Goal: Information Seeking & Learning: Learn about a topic

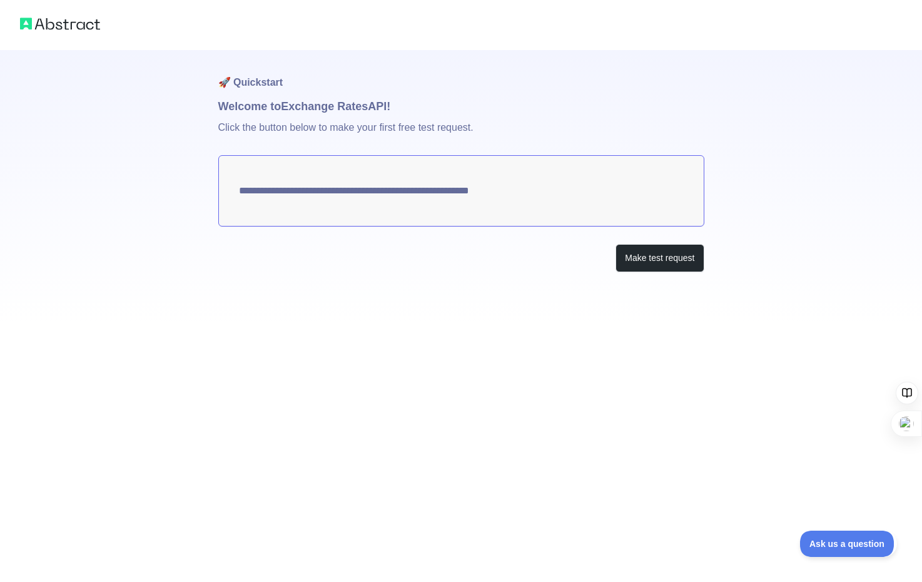
click at [422, 102] on h1 "Welcome to Exchange Rates API!" at bounding box center [461, 107] width 486 height 18
click at [374, 211] on div "**********" at bounding box center [461, 186] width 486 height 272
click at [371, 188] on textarea "**********" at bounding box center [461, 190] width 486 height 71
click at [421, 255] on div "Make test request" at bounding box center [461, 258] width 486 height 28
click at [395, 260] on div "Make test request" at bounding box center [461, 258] width 486 height 28
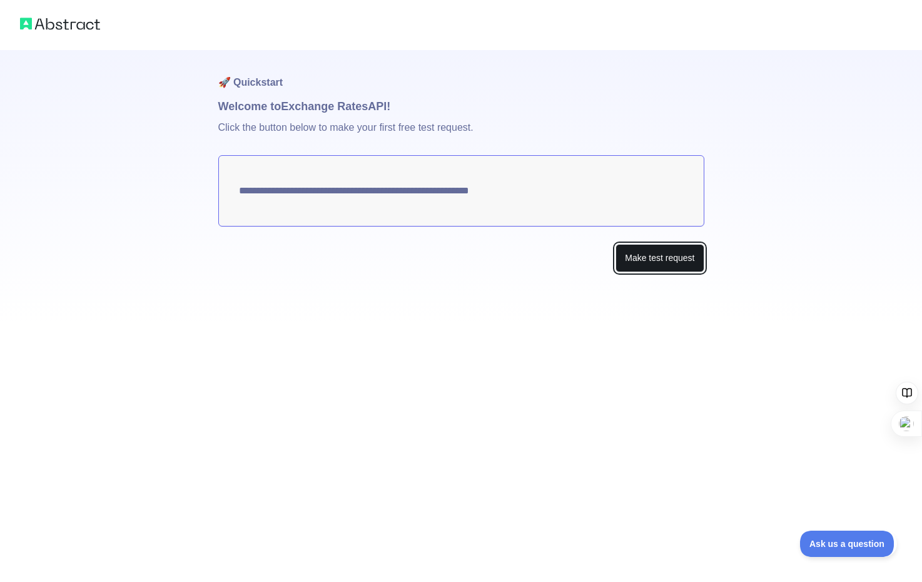
click at [675, 255] on button "Make test request" at bounding box center [660, 258] width 88 height 28
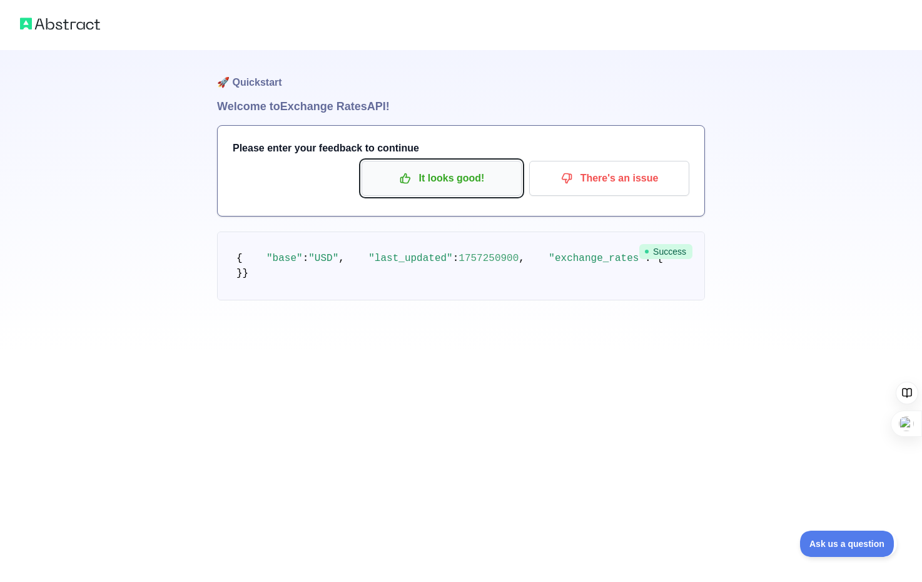
click at [472, 174] on p "It looks good!" at bounding box center [441, 178] width 141 height 21
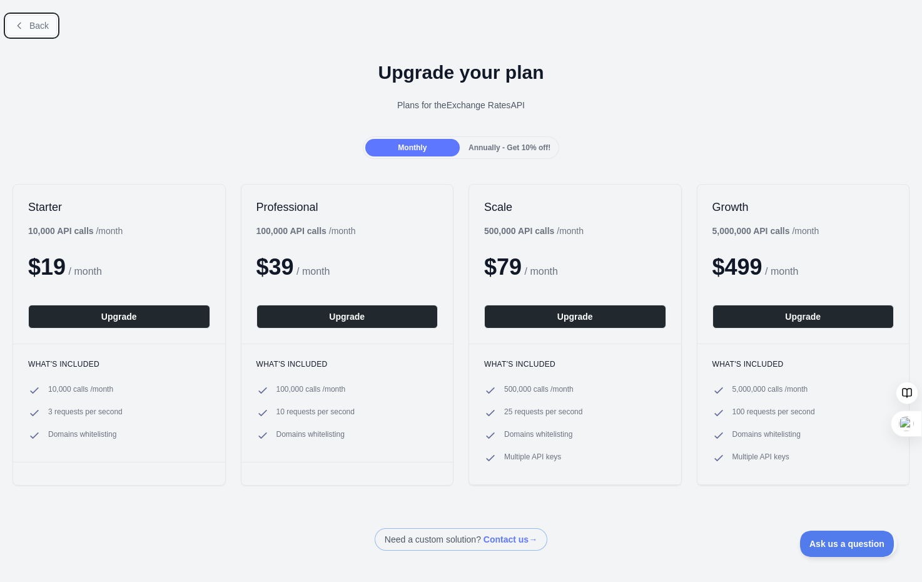
click at [34, 29] on span "Back" at bounding box center [38, 26] width 19 height 10
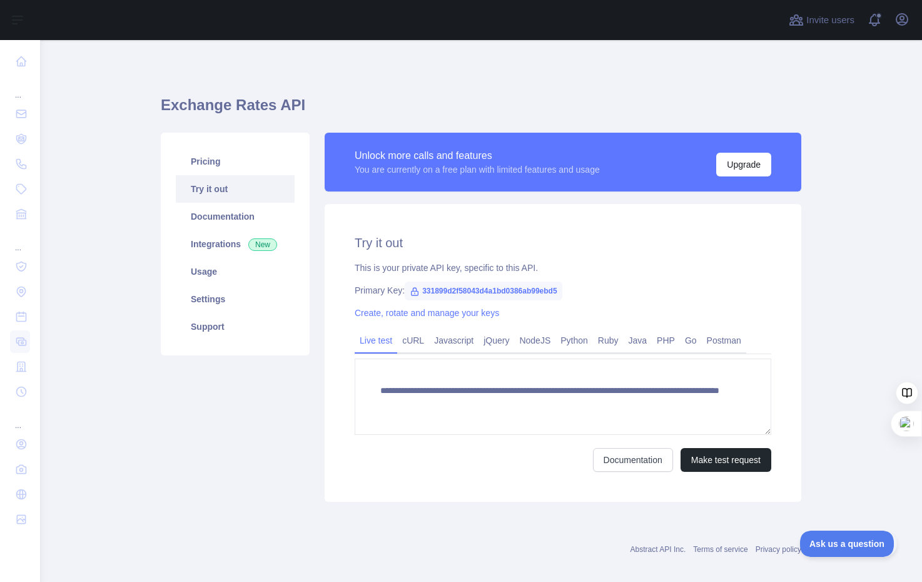
click at [464, 292] on span "331899d2f58043d4a1bd0386ab99ebd5" at bounding box center [483, 290] width 157 height 19
drag, startPoint x: 561, startPoint y: 289, endPoint x: 404, endPoint y: 293, distance: 157.1
click at [405, 293] on span "331899d2f58043d4a1bd0386ab99ebd5" at bounding box center [483, 290] width 157 height 19
copy span "331899d2f58043d4a1bd0386ab99ebd5"
click at [822, 236] on main "**********" at bounding box center [481, 311] width 882 height 542
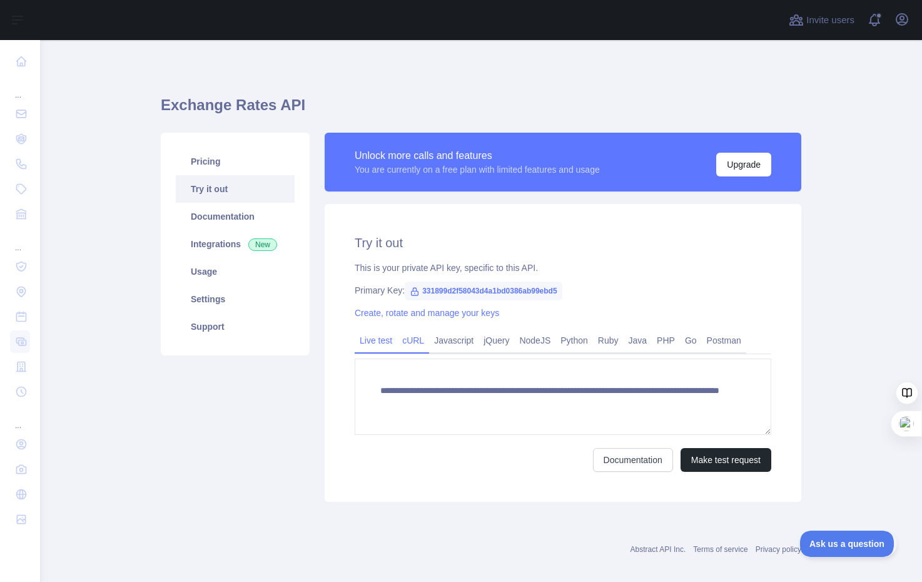
click at [418, 339] on link "cURL" at bounding box center [413, 340] width 32 height 20
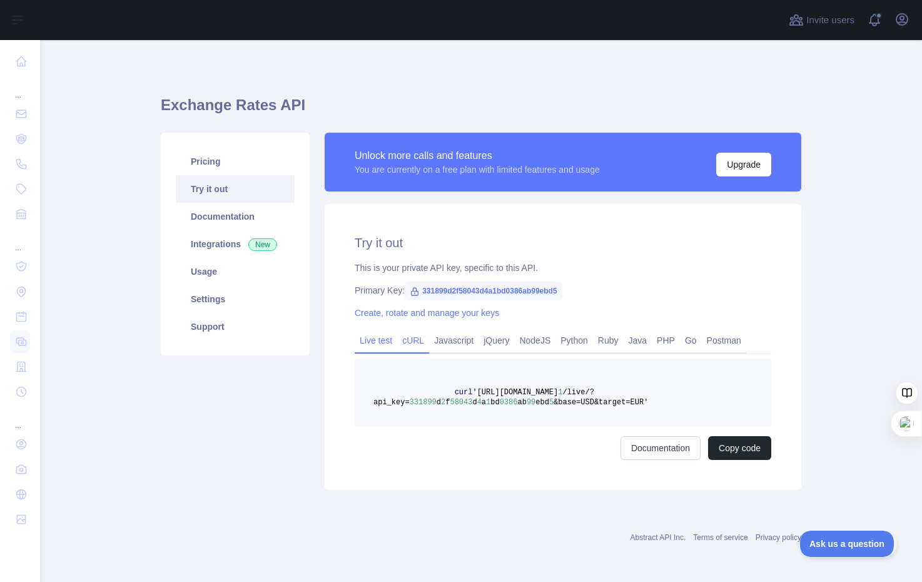
click at [371, 343] on link "Live test" at bounding box center [376, 340] width 43 height 20
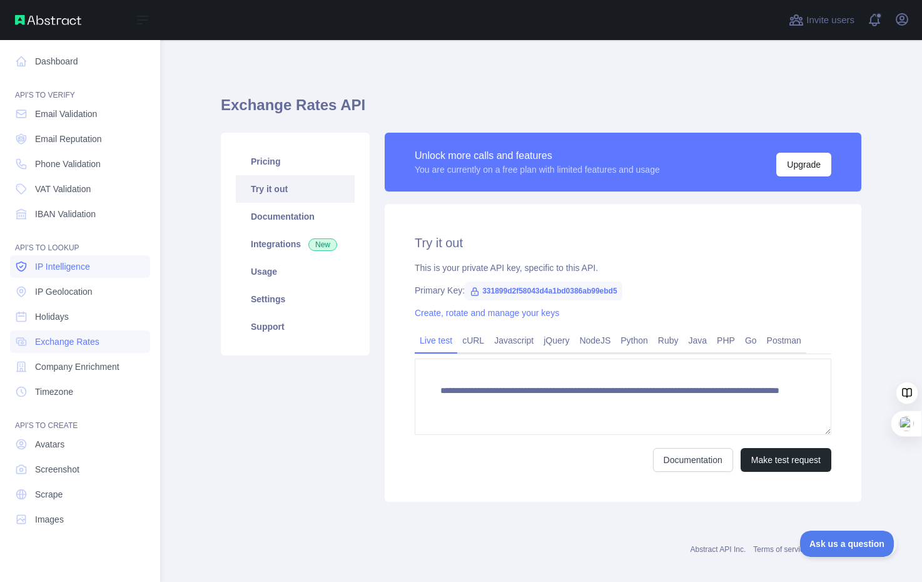
click at [72, 265] on span "IP Intelligence" at bounding box center [62, 266] width 55 height 13
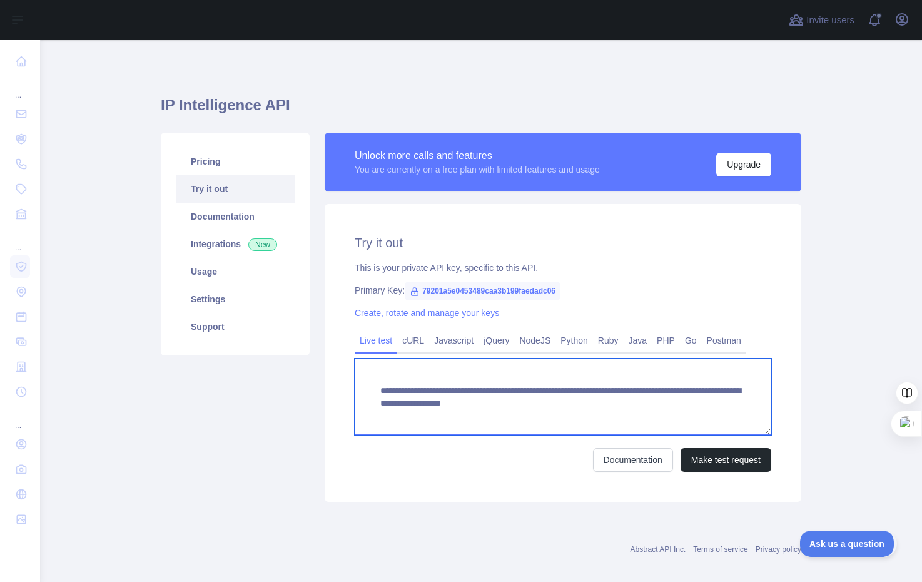
drag, startPoint x: 414, startPoint y: 400, endPoint x: 379, endPoint y: 390, distance: 36.4
click at [379, 390] on textarea "**********" at bounding box center [563, 396] width 417 height 76
drag, startPoint x: 769, startPoint y: 433, endPoint x: 763, endPoint y: 395, distance: 38.7
click at [769, 432] on textarea "**********" at bounding box center [563, 396] width 417 height 76
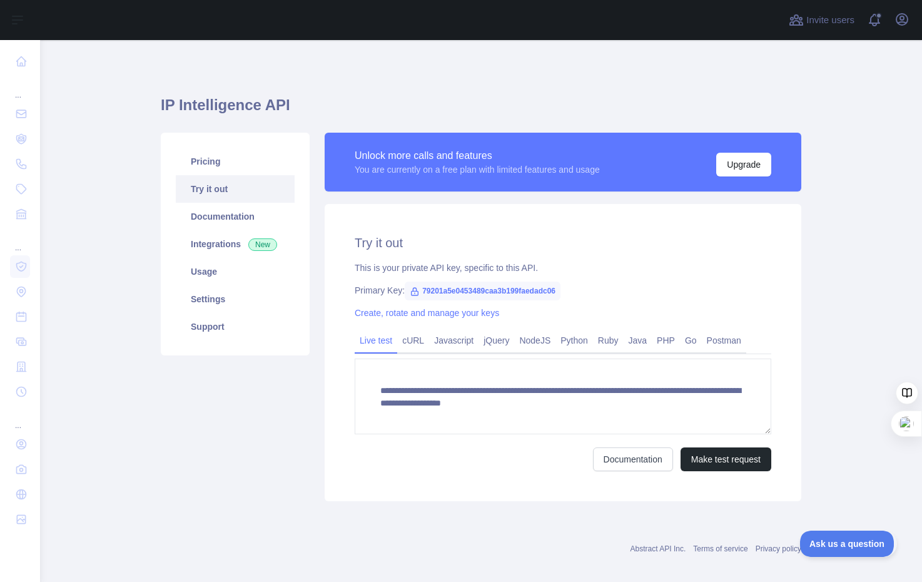
click at [413, 291] on icon at bounding box center [415, 292] width 7 height 8
drag, startPoint x: 425, startPoint y: 289, endPoint x: 497, endPoint y: 290, distance: 71.9
click at [498, 290] on span "79201a5e0453489caa3b199faedadc06" at bounding box center [483, 290] width 156 height 19
drag, startPoint x: 560, startPoint y: 294, endPoint x: 413, endPoint y: 277, distance: 147.3
click at [413, 277] on div "**********" at bounding box center [563, 352] width 477 height 297
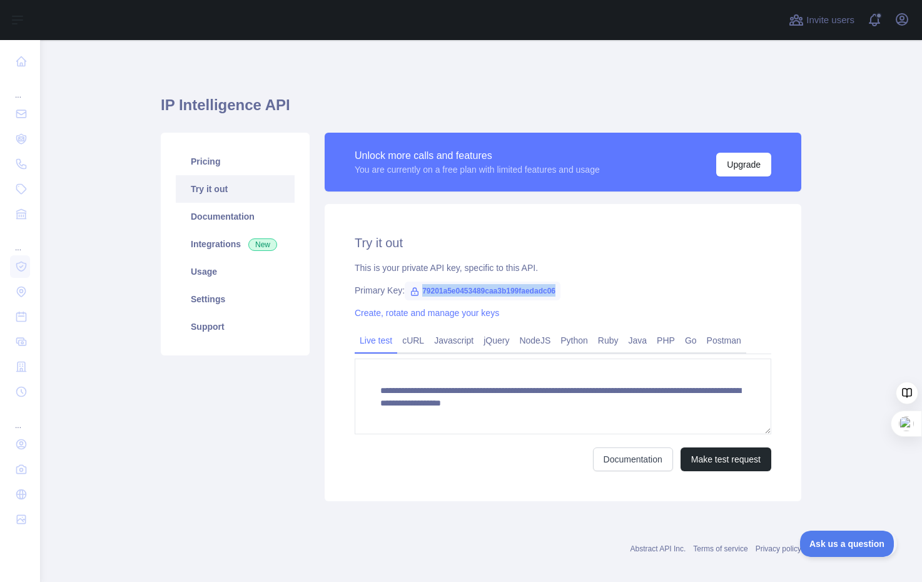
copy span "79201a5e0453489caa3b199faedadc06"
click at [820, 302] on main "**********" at bounding box center [481, 311] width 882 height 542
click at [427, 340] on link "cURL" at bounding box center [413, 340] width 32 height 20
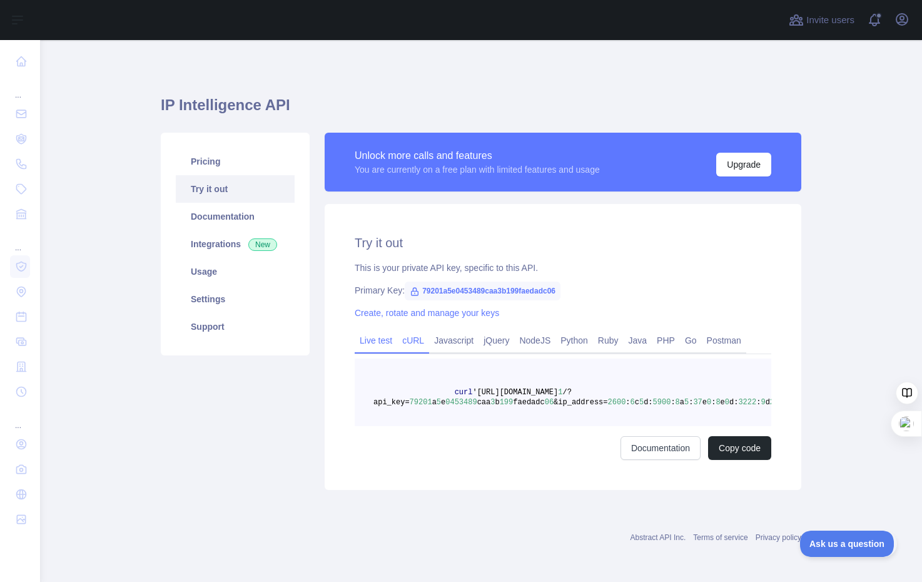
click at [371, 338] on link "Live test" at bounding box center [376, 340] width 43 height 20
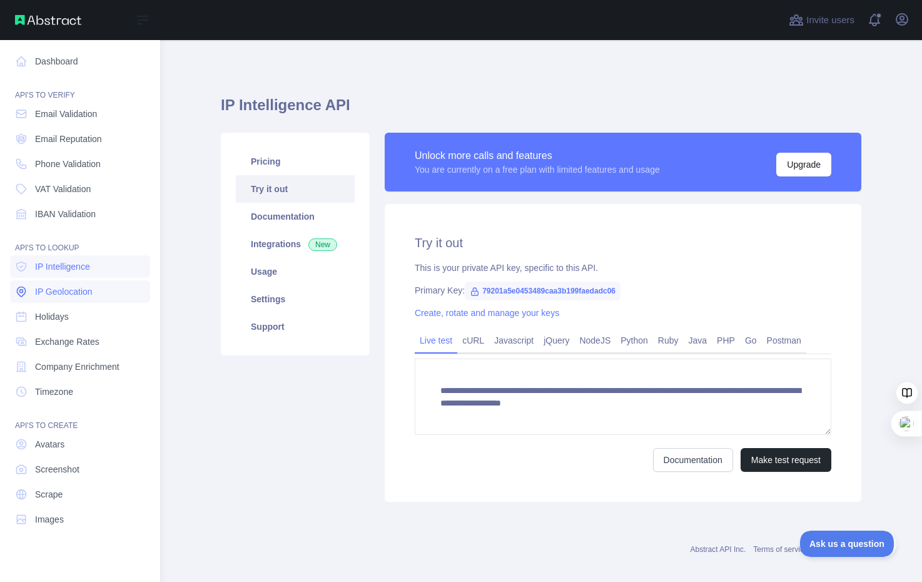
click at [55, 290] on span "IP Geolocation" at bounding box center [64, 291] width 58 height 13
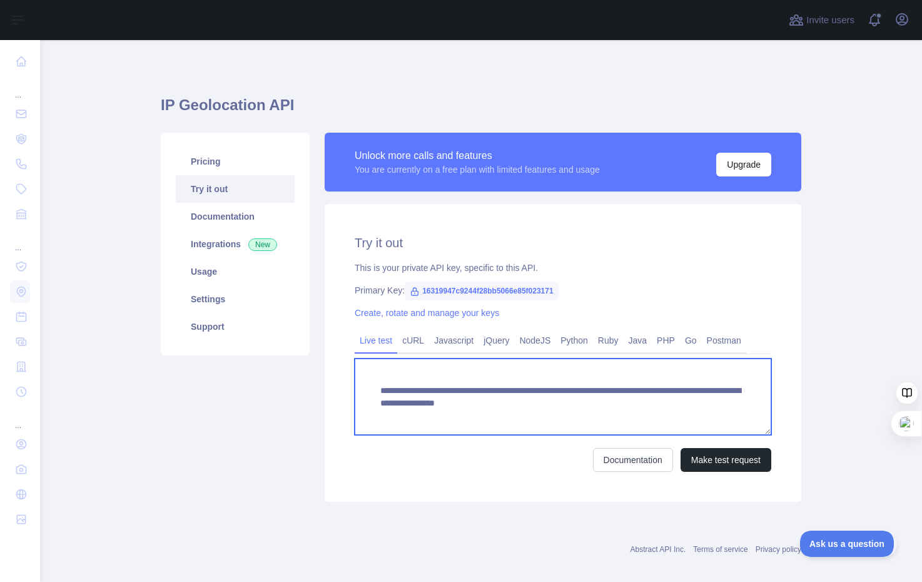
drag, startPoint x: 417, startPoint y: 404, endPoint x: 541, endPoint y: 326, distance: 146.5
click at [496, 405] on textarea "**********" at bounding box center [563, 396] width 417 height 76
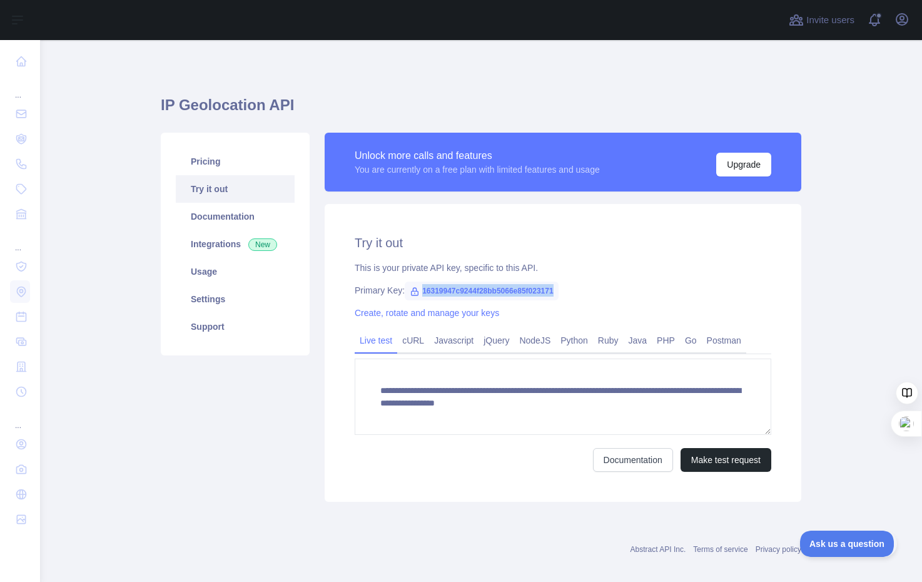
drag, startPoint x: 555, startPoint y: 290, endPoint x: 415, endPoint y: 285, distance: 140.2
click at [415, 285] on span "16319947c9244f28bb5066e85f023171" at bounding box center [482, 290] width 154 height 19
copy span "16319947c9244f28bb5066e85f023171"
click at [771, 300] on div "**********" at bounding box center [563, 353] width 477 height 298
click at [400, 314] on link "Create, rotate and manage your keys" at bounding box center [427, 313] width 144 height 10
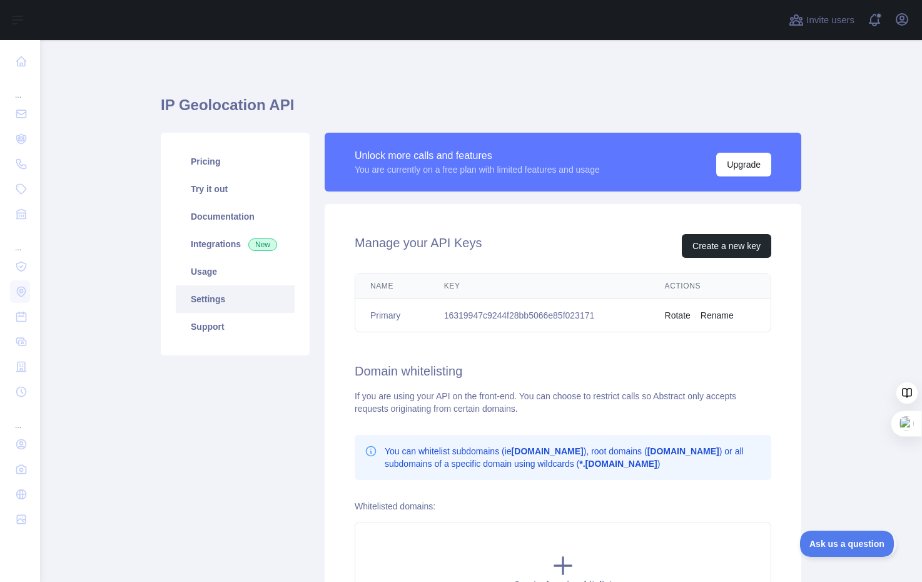
click at [383, 517] on div "Whitelisted domains: Create domain whitelist" at bounding box center [563, 560] width 417 height 121
click at [383, 505] on label "Whitelisted domains:" at bounding box center [395, 506] width 81 height 10
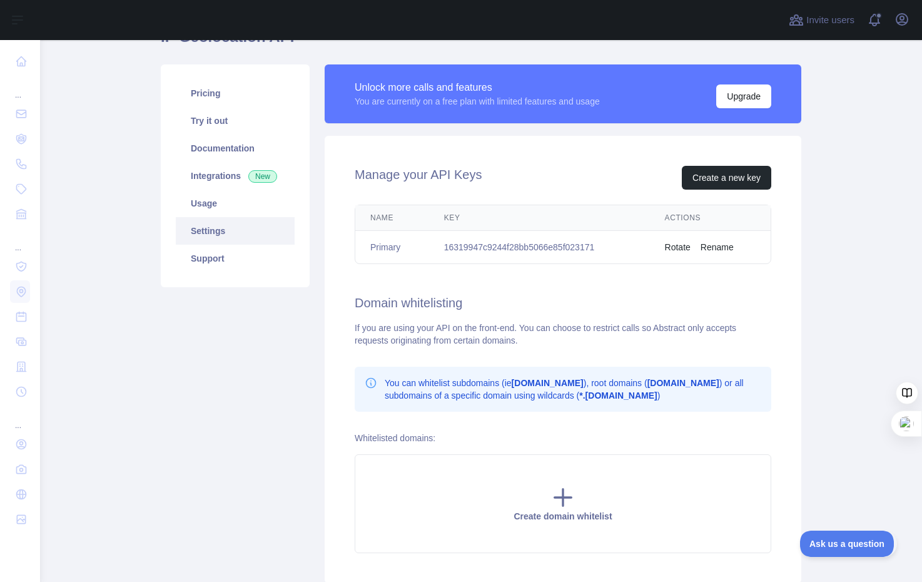
scroll to position [162, 0]
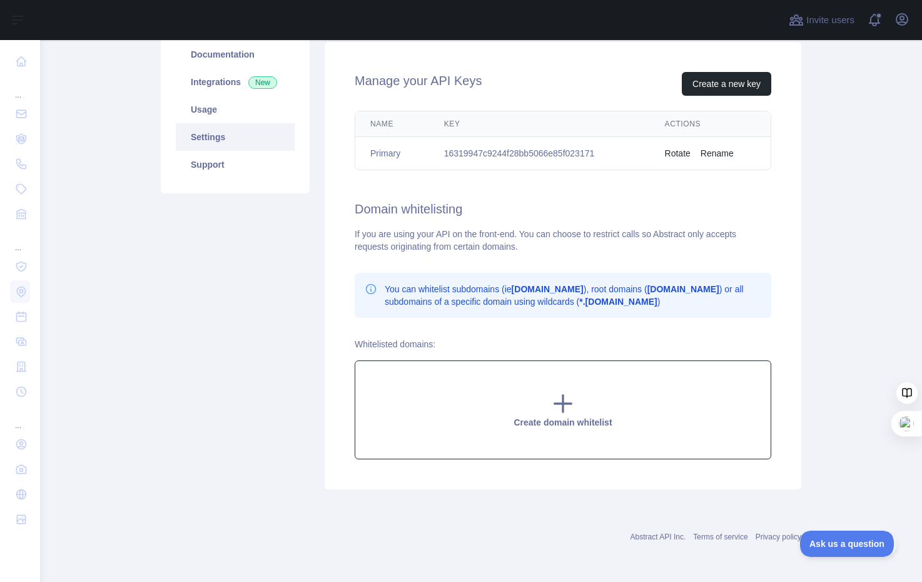
click at [551, 410] on icon at bounding box center [562, 403] width 25 height 25
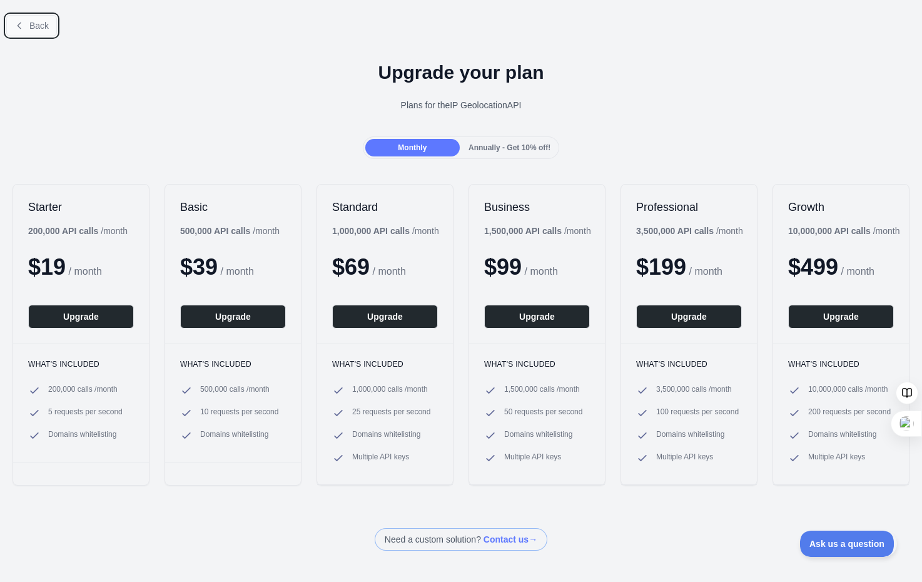
click at [29, 25] on span "Back" at bounding box center [38, 26] width 19 height 10
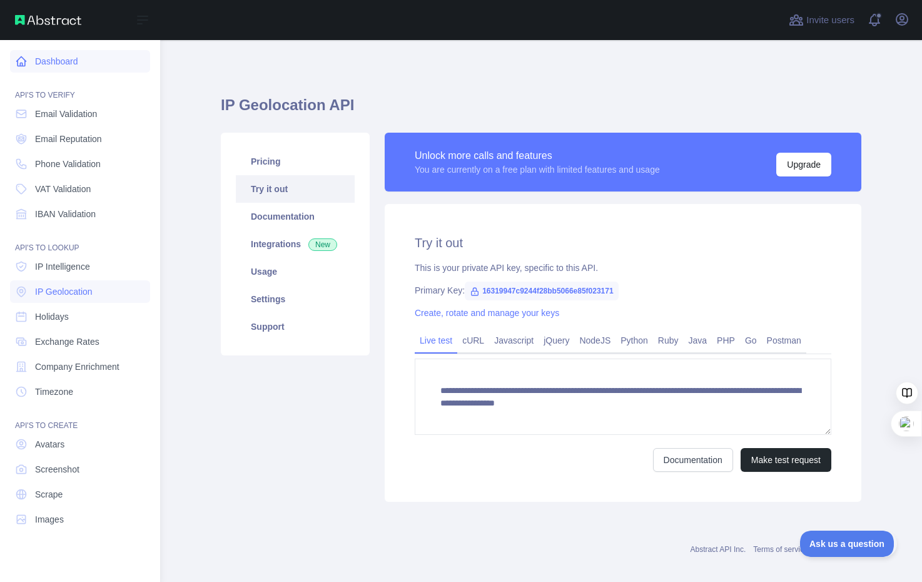
click at [38, 63] on link "Dashboard" at bounding box center [80, 61] width 140 height 23
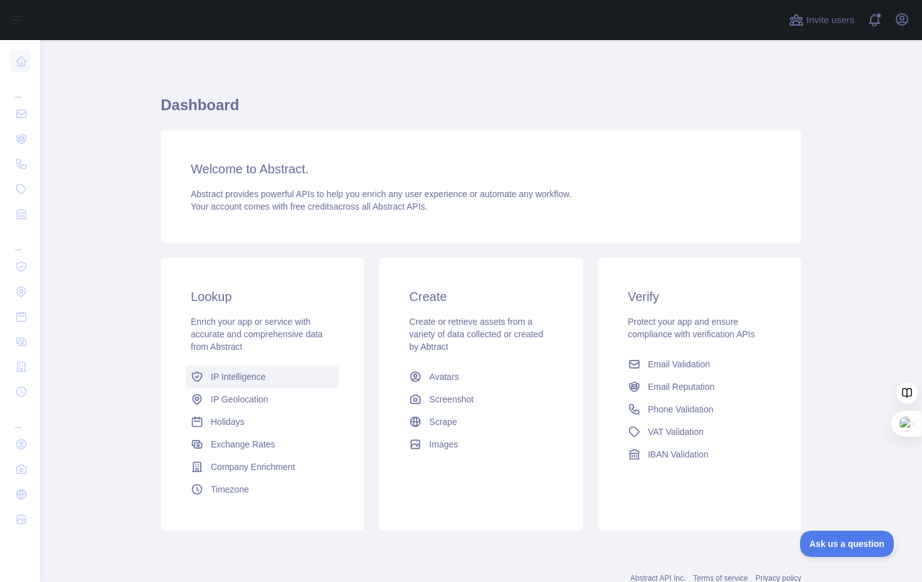
click at [234, 373] on span "IP Intelligence" at bounding box center [238, 376] width 55 height 13
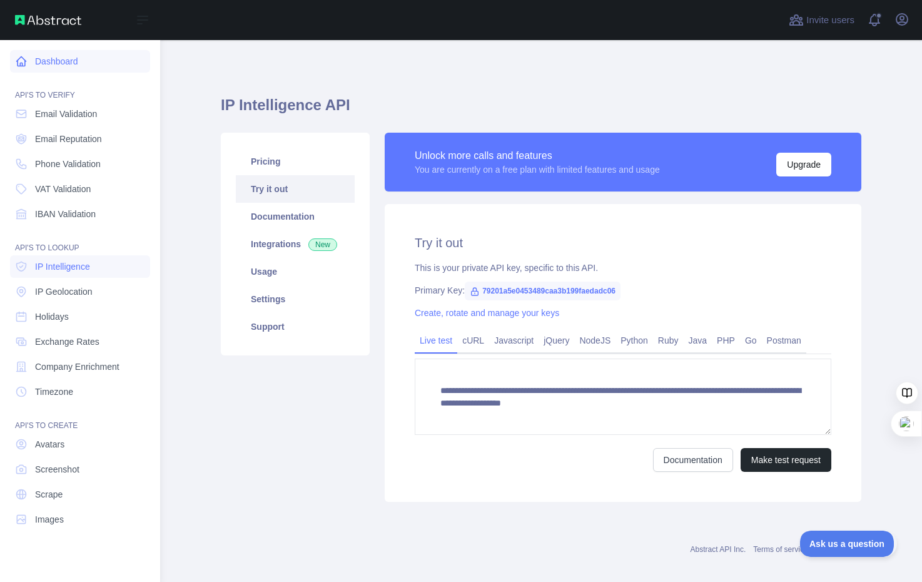
click at [37, 57] on link "Dashboard" at bounding box center [80, 61] width 140 height 23
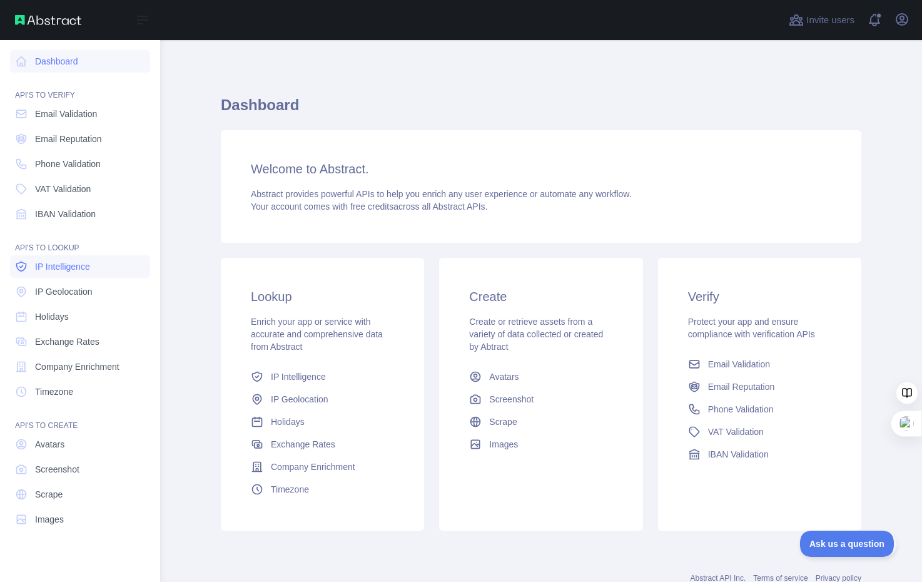
click at [66, 265] on span "IP Intelligence" at bounding box center [62, 266] width 55 height 13
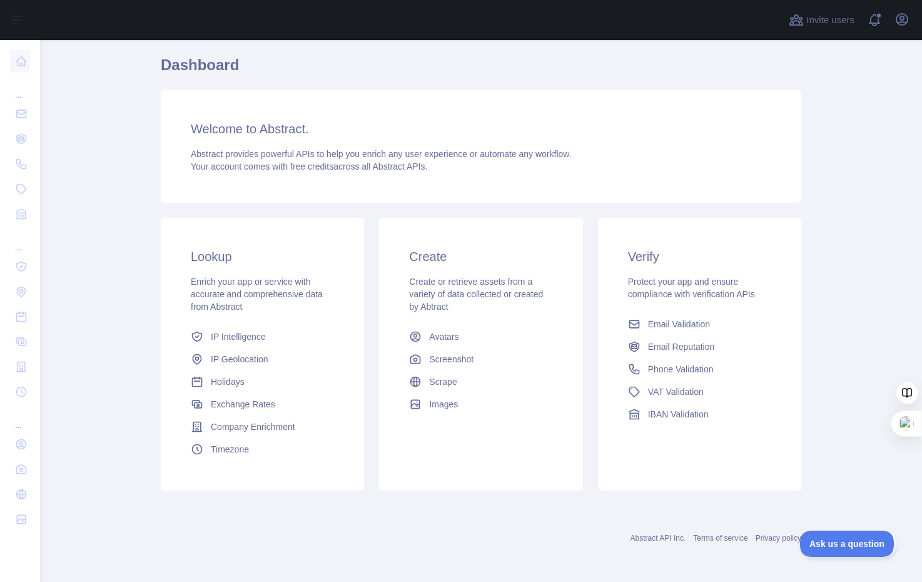
scroll to position [41, 0]
click at [903, 21] on icon "button" at bounding box center [901, 19] width 11 height 11
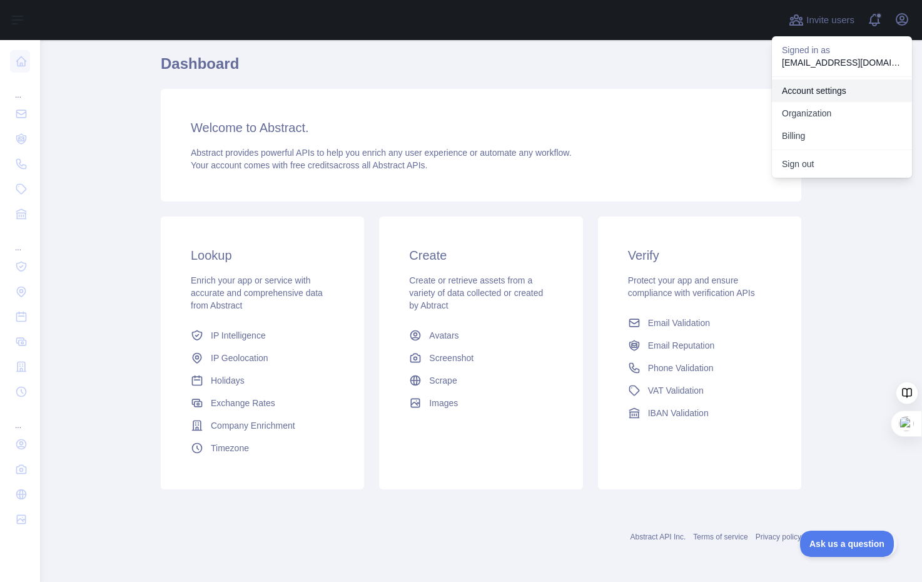
click at [819, 91] on link "Account settings" at bounding box center [842, 90] width 140 height 23
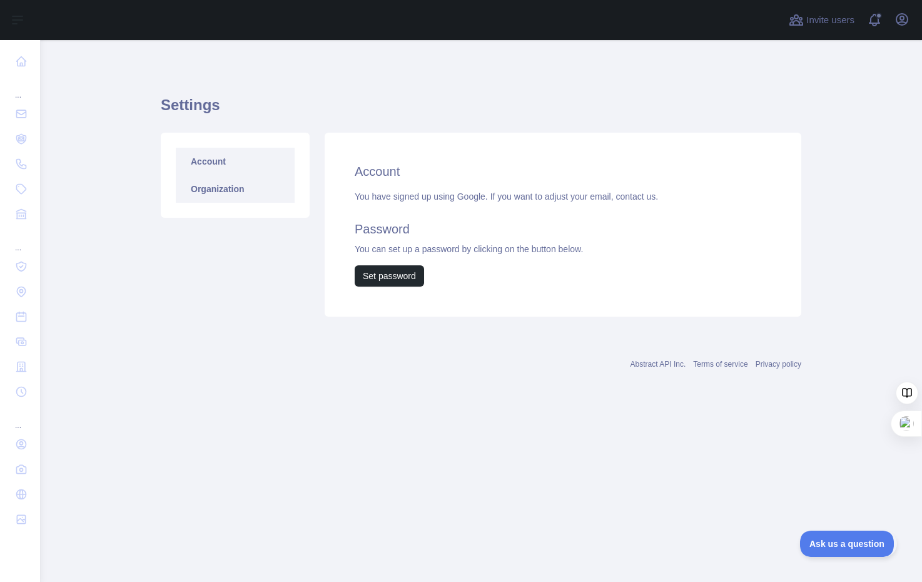
click at [245, 185] on link "Organization" at bounding box center [235, 189] width 119 height 28
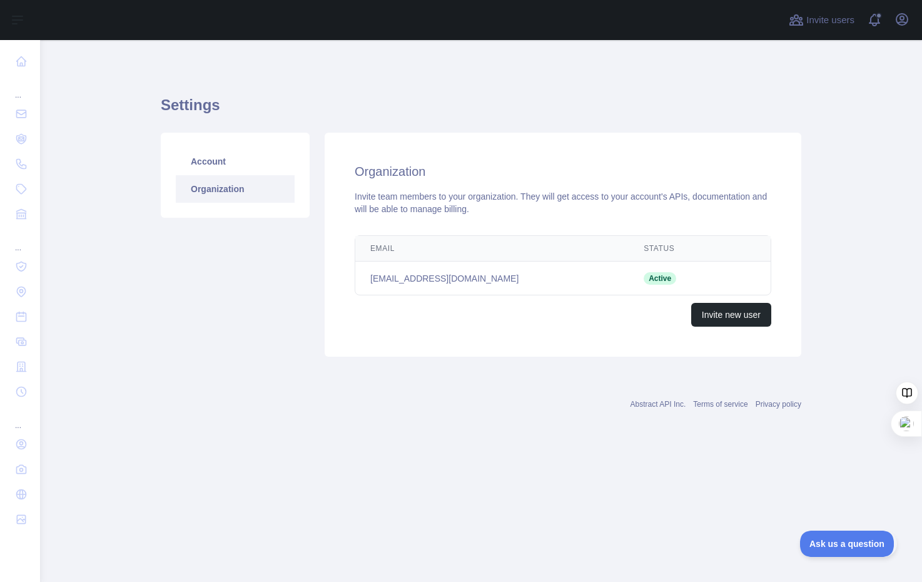
click at [231, 146] on div "Account Organization" at bounding box center [235, 175] width 149 height 85
click at [229, 173] on link "Account" at bounding box center [235, 162] width 119 height 28
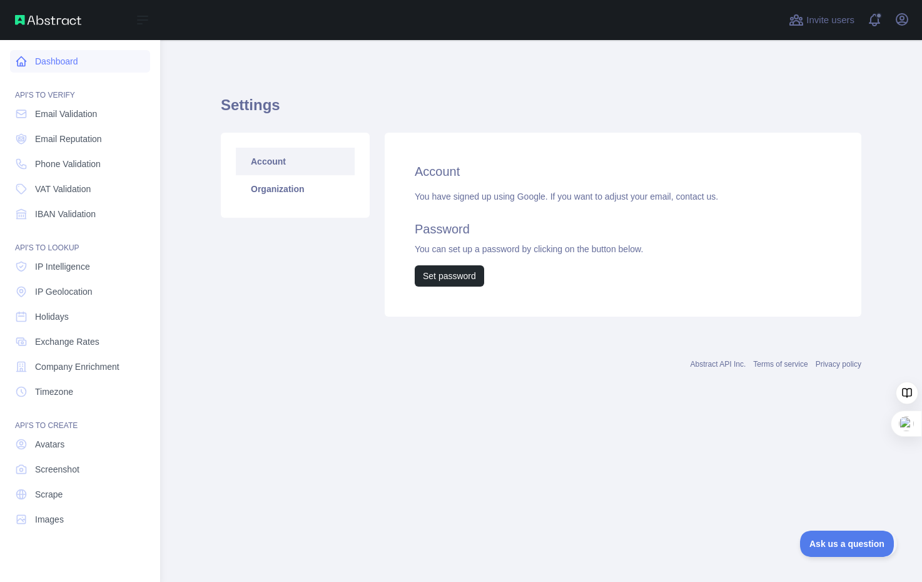
click at [32, 61] on link "Dashboard" at bounding box center [80, 61] width 140 height 23
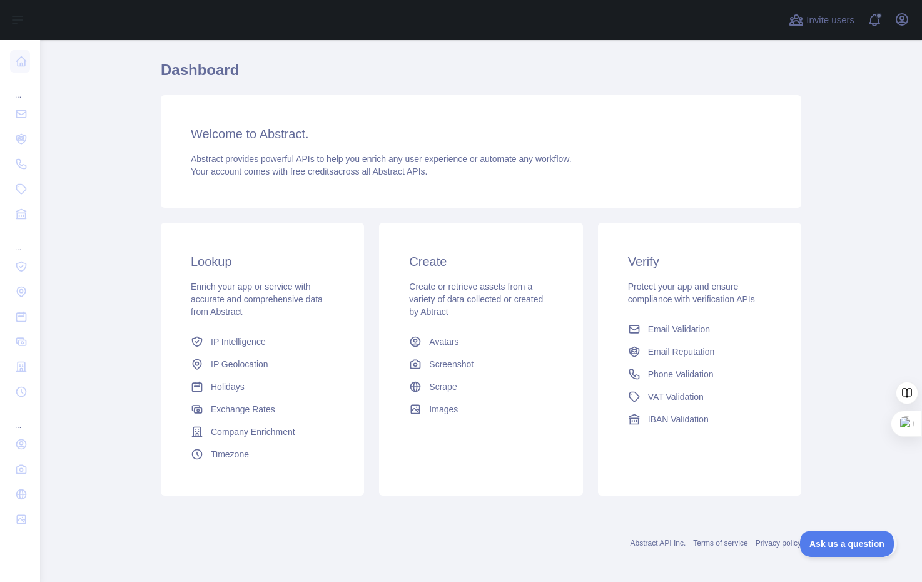
scroll to position [41, 0]
